Goal: Find contact information: Find contact information

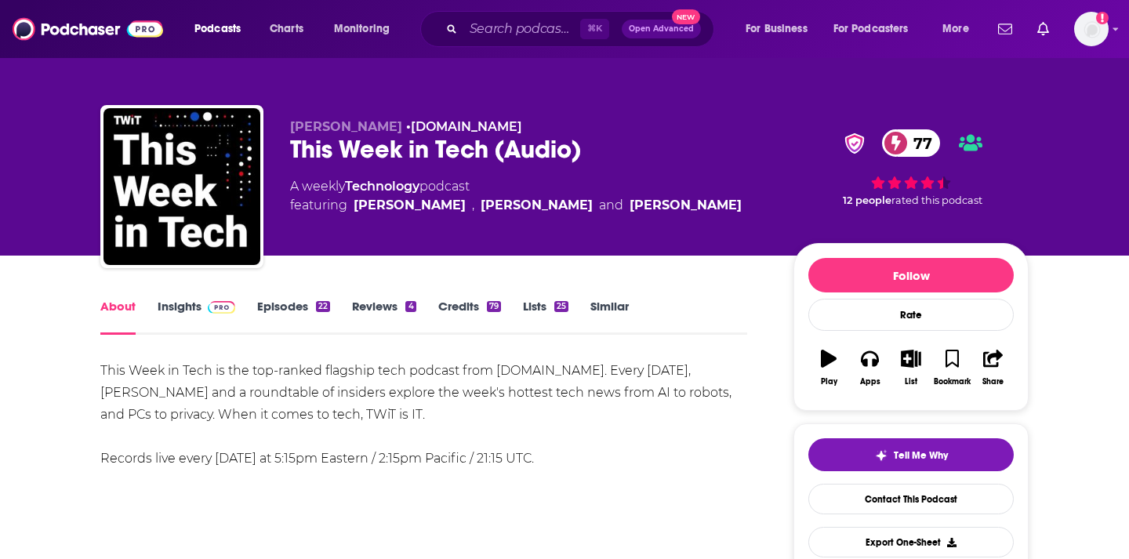
click at [185, 304] on link "Insights" at bounding box center [197, 317] width 78 height 36
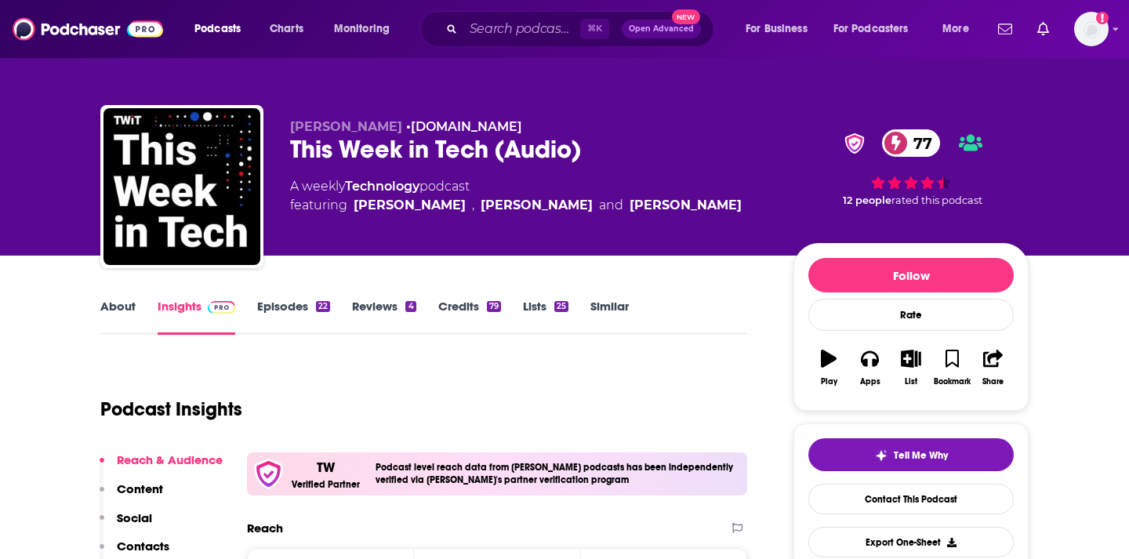
click at [185, 304] on link "Insights" at bounding box center [197, 317] width 78 height 36
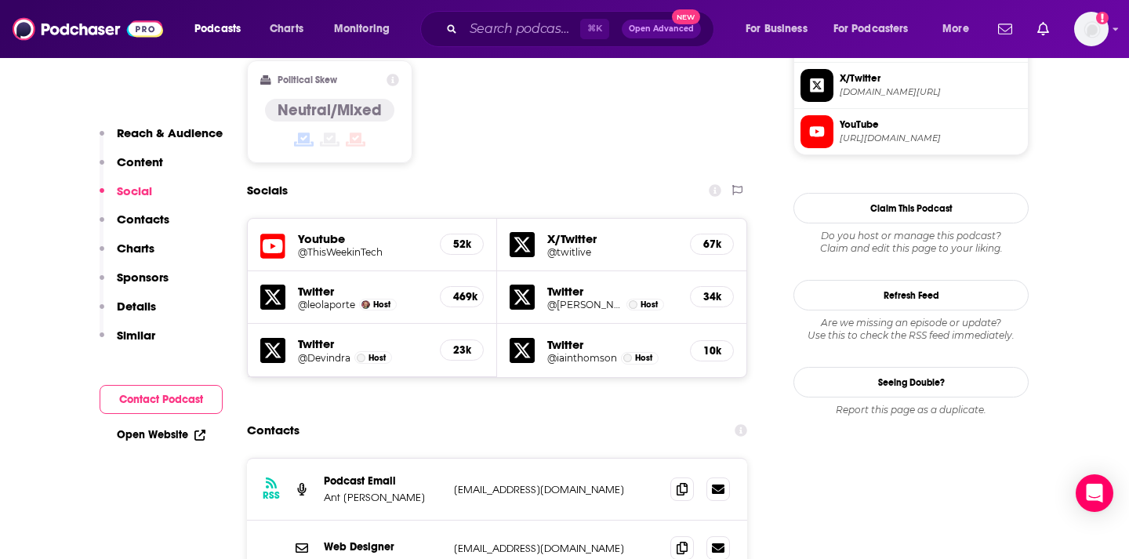
scroll to position [1375, 0]
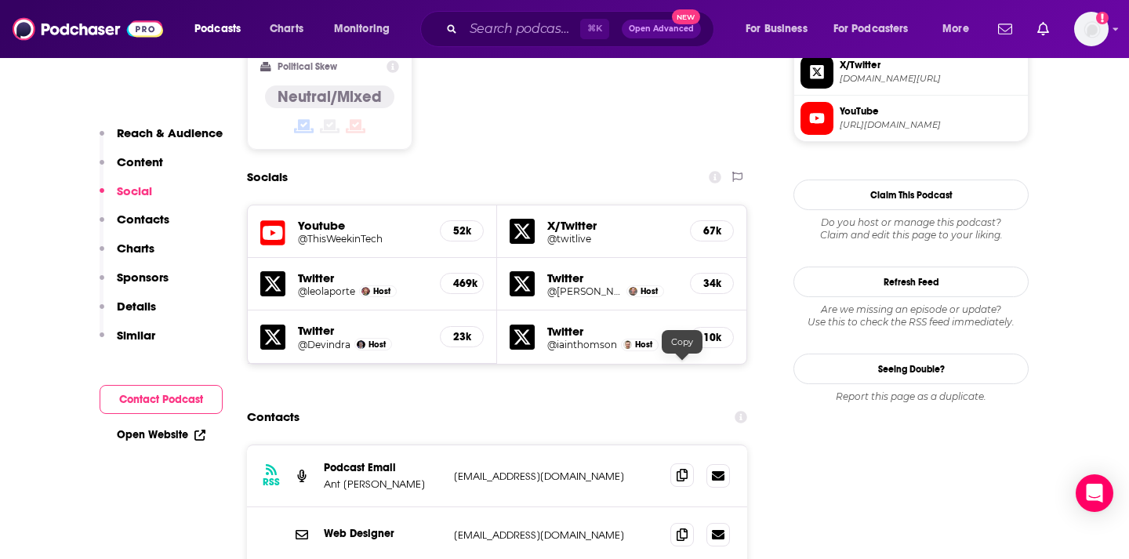
click at [671, 464] on span at bounding box center [683, 476] width 24 height 24
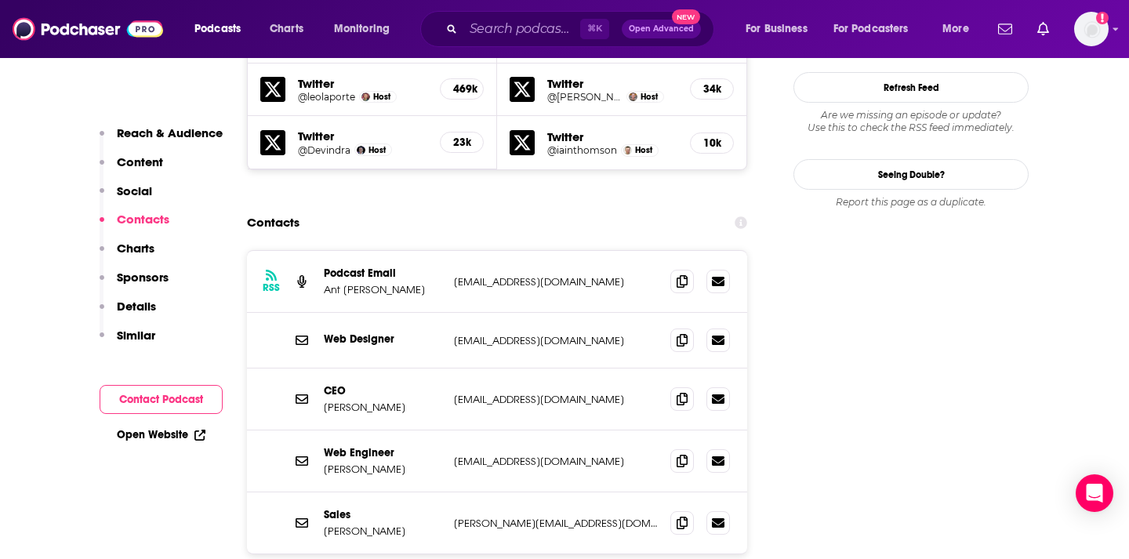
scroll to position [1601, 0]
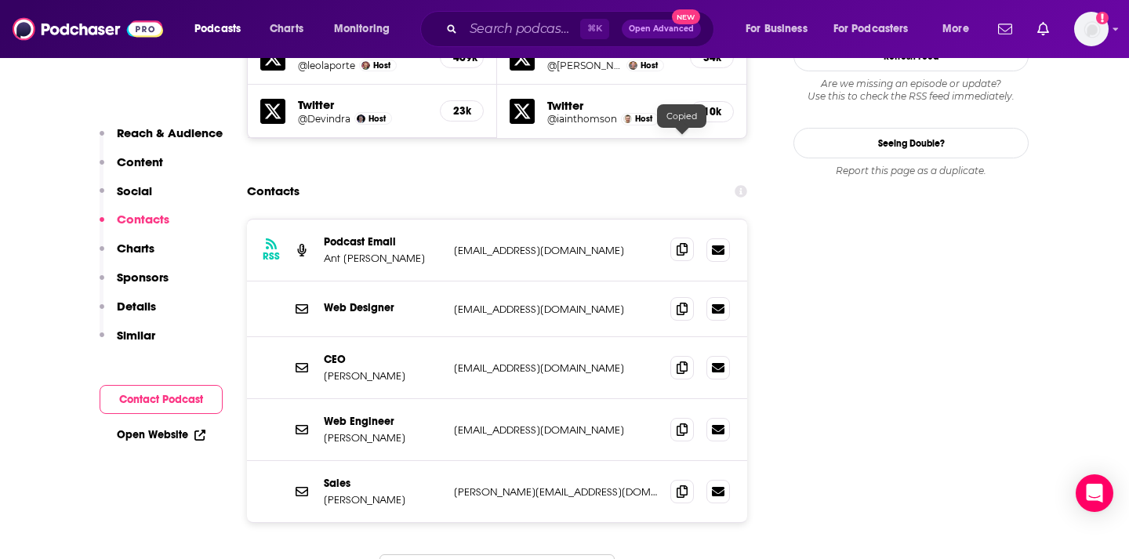
click at [687, 243] on icon at bounding box center [682, 249] width 11 height 13
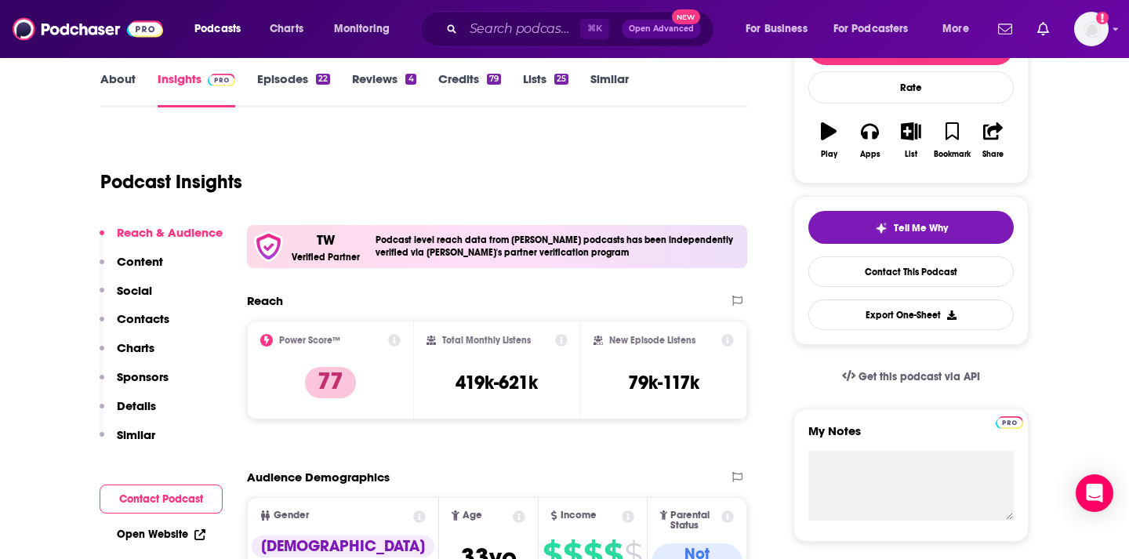
scroll to position [0, 0]
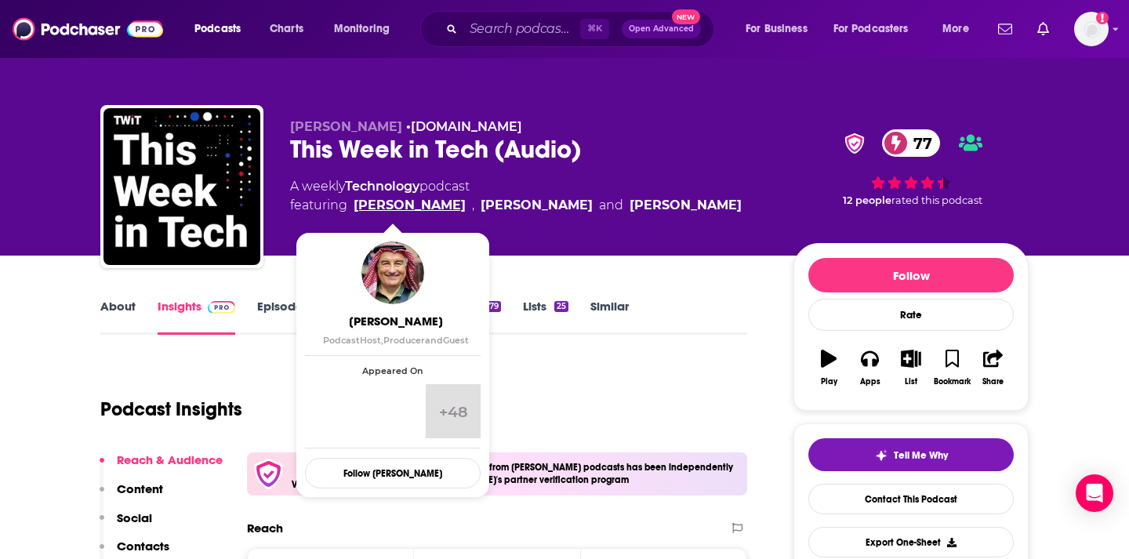
click at [413, 206] on link "[PERSON_NAME]" at bounding box center [410, 205] width 112 height 19
